Goal: Transaction & Acquisition: Purchase product/service

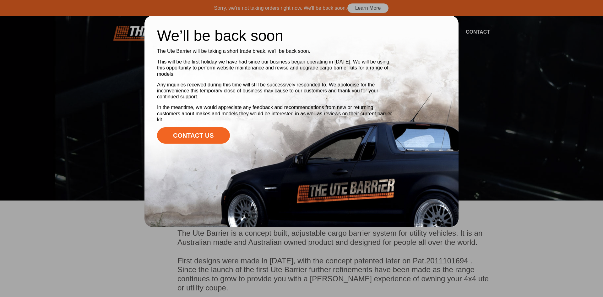
click at [99, 103] on div at bounding box center [301, 148] width 603 height 297
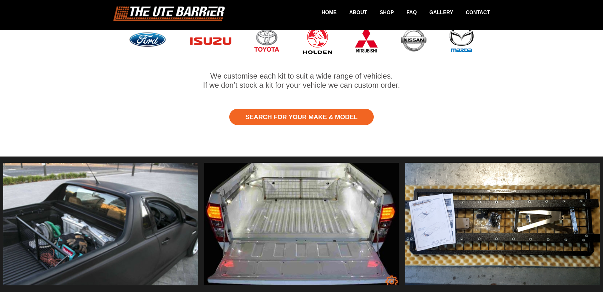
scroll to position [396, 0]
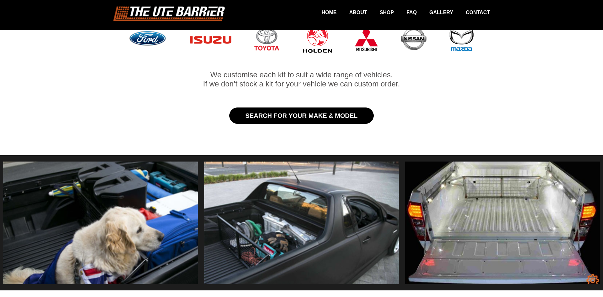
click at [263, 110] on link "Search for Your Make & Model" at bounding box center [301, 115] width 144 height 16
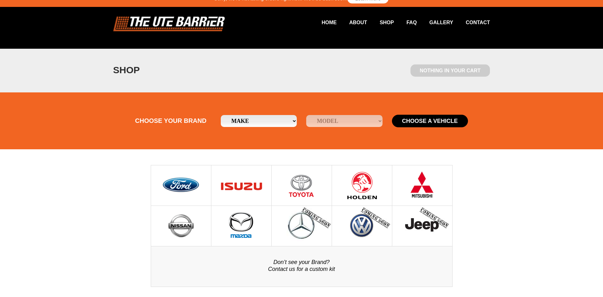
scroll to position [10, 0]
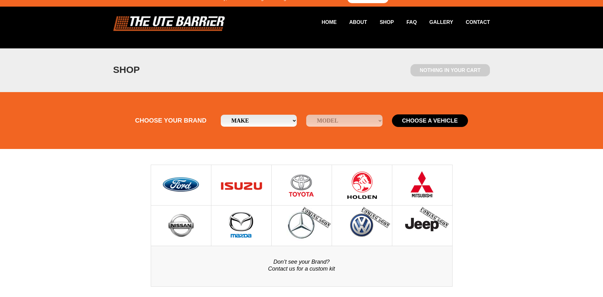
click at [180, 180] on img at bounding box center [180, 185] width 39 height 40
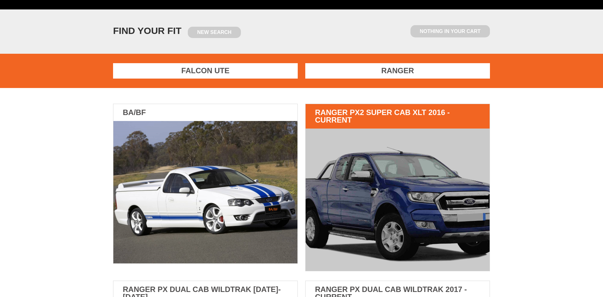
scroll to position [52, 0]
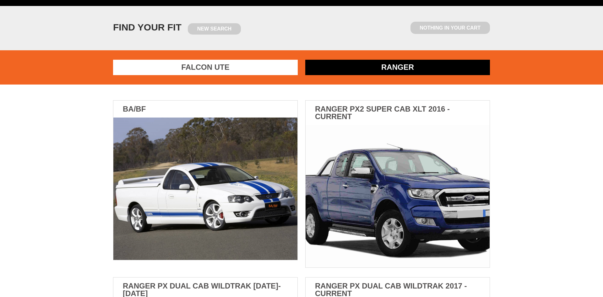
click at [382, 67] on link "Ranger" at bounding box center [397, 67] width 185 height 15
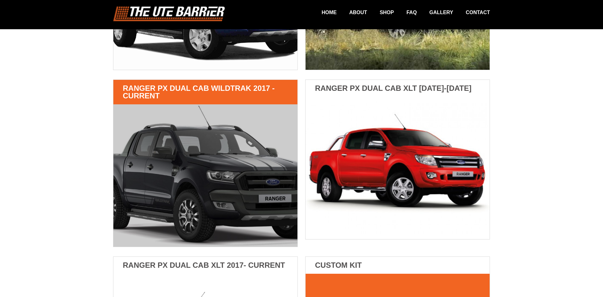
scroll to position [248, 0]
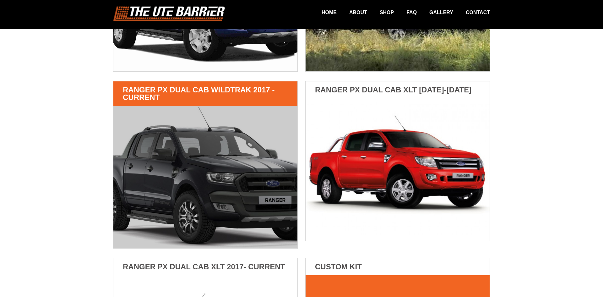
click at [222, 159] on img at bounding box center [205, 177] width 184 height 142
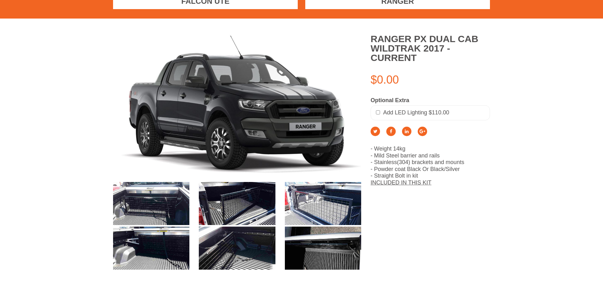
scroll to position [126, 0]
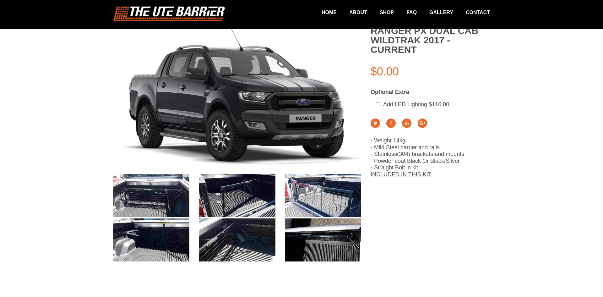
click at [141, 191] on img at bounding box center [151, 195] width 76 height 43
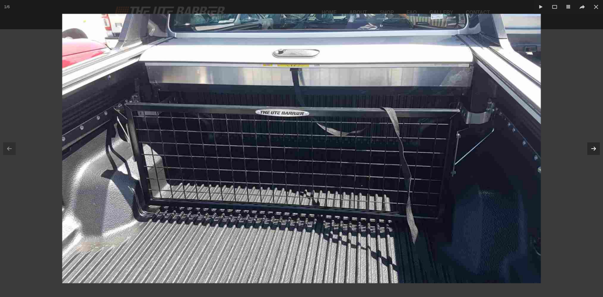
click at [594, 149] on icon at bounding box center [594, 149] width 8 height 8
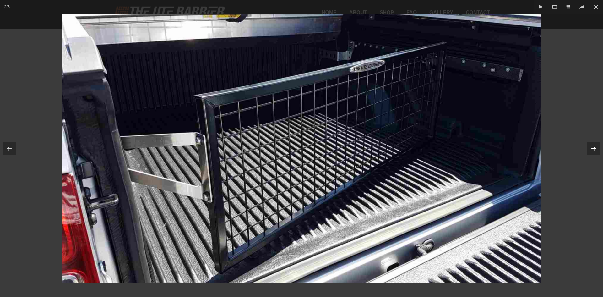
click at [594, 149] on icon at bounding box center [594, 149] width 8 height 8
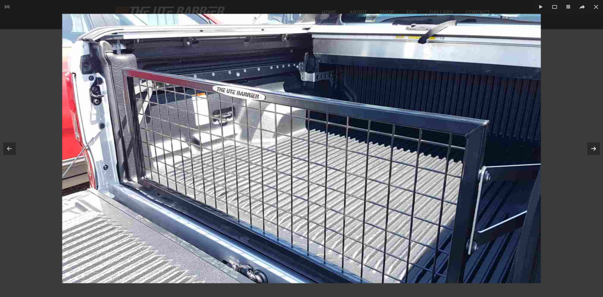
click at [594, 149] on icon at bounding box center [594, 149] width 8 height 8
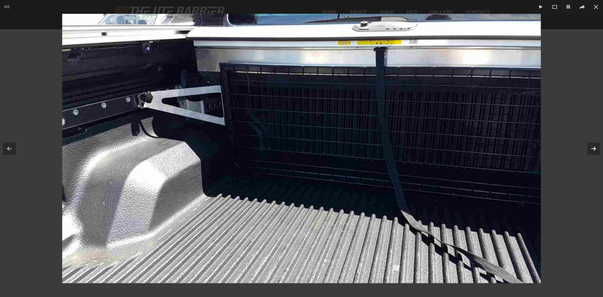
click at [594, 149] on icon at bounding box center [594, 149] width 8 height 8
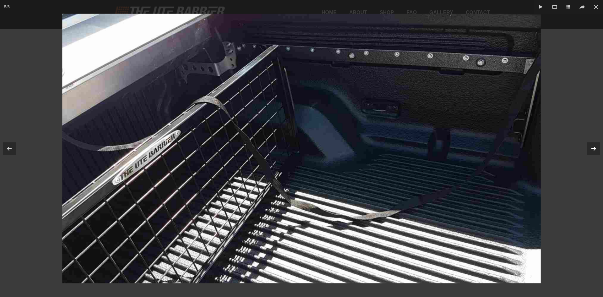
click at [594, 149] on icon at bounding box center [594, 149] width 8 height 8
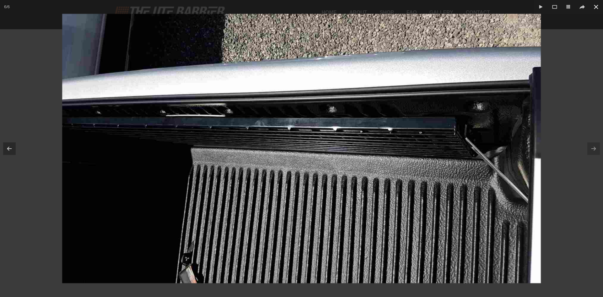
click at [596, 11] on button at bounding box center [596, 7] width 14 height 14
